Goal: Task Accomplishment & Management: Manage account settings

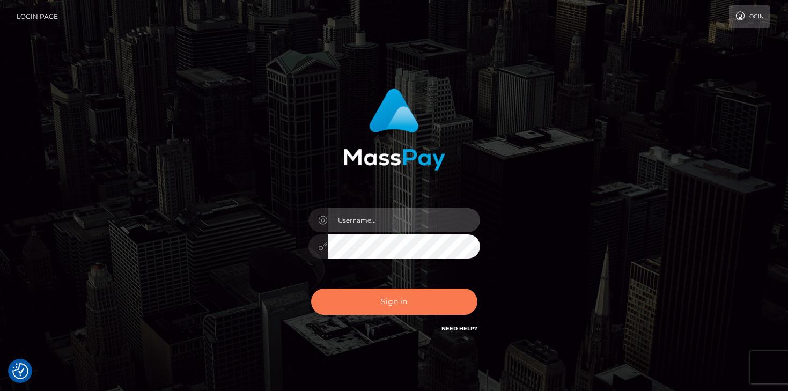
type input "mariolabugaj"
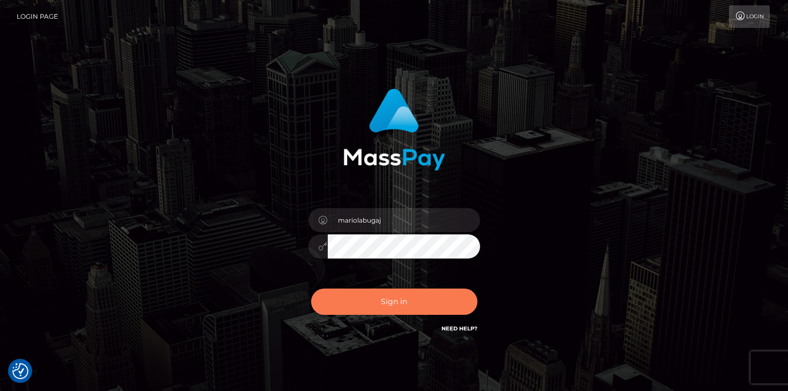
drag, startPoint x: 398, startPoint y: 308, endPoint x: 407, endPoint y: 304, distance: 9.6
click at [398, 308] on button "Sign in" at bounding box center [394, 302] width 166 height 26
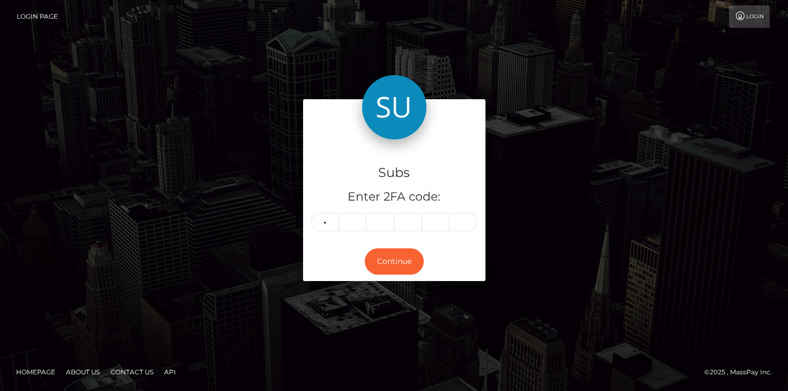
type input "0"
type input "4"
type input "9"
type input "3"
type input "5"
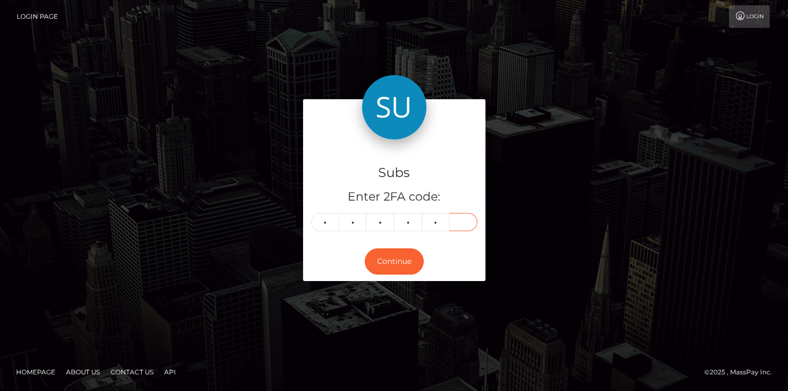
type input "3"
